Goal: Transaction & Acquisition: Book appointment/travel/reservation

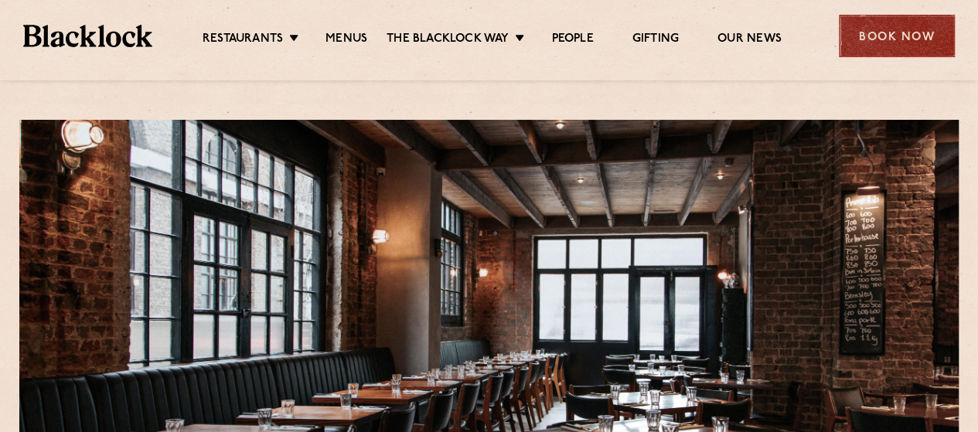
click at [847, 46] on div "Book Now" at bounding box center [897, 36] width 116 height 43
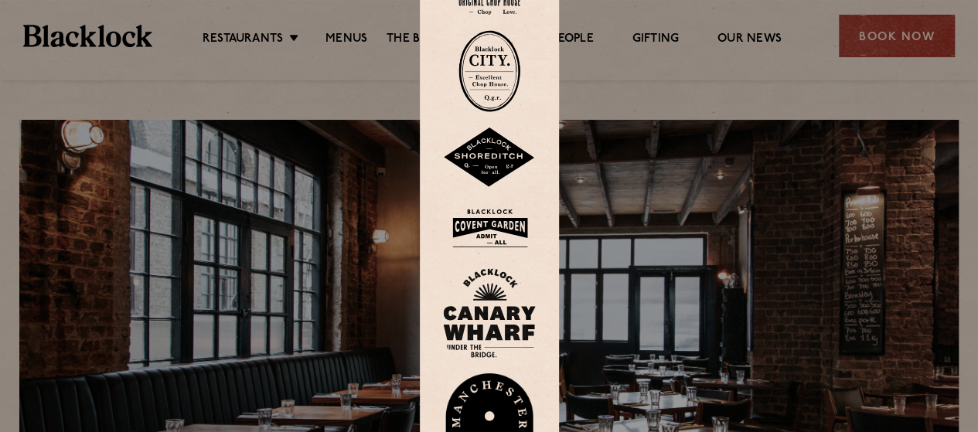
click at [481, 165] on img at bounding box center [489, 158] width 93 height 60
